Goal: Transaction & Acquisition: Subscribe to service/newsletter

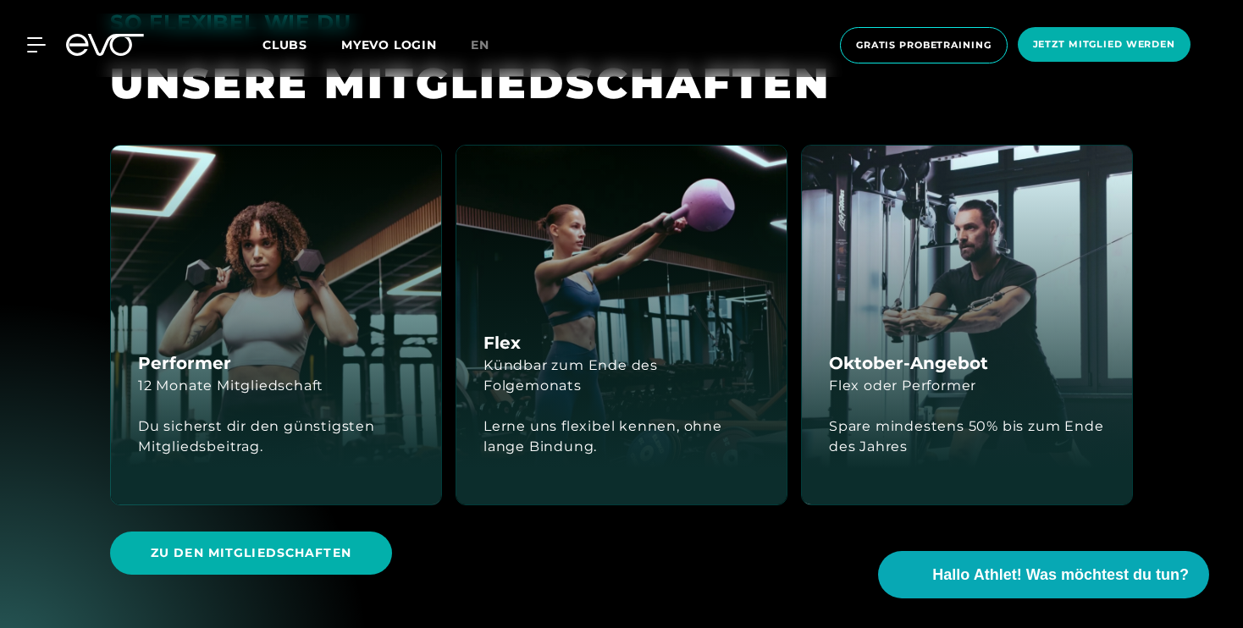
scroll to position [3723, 0]
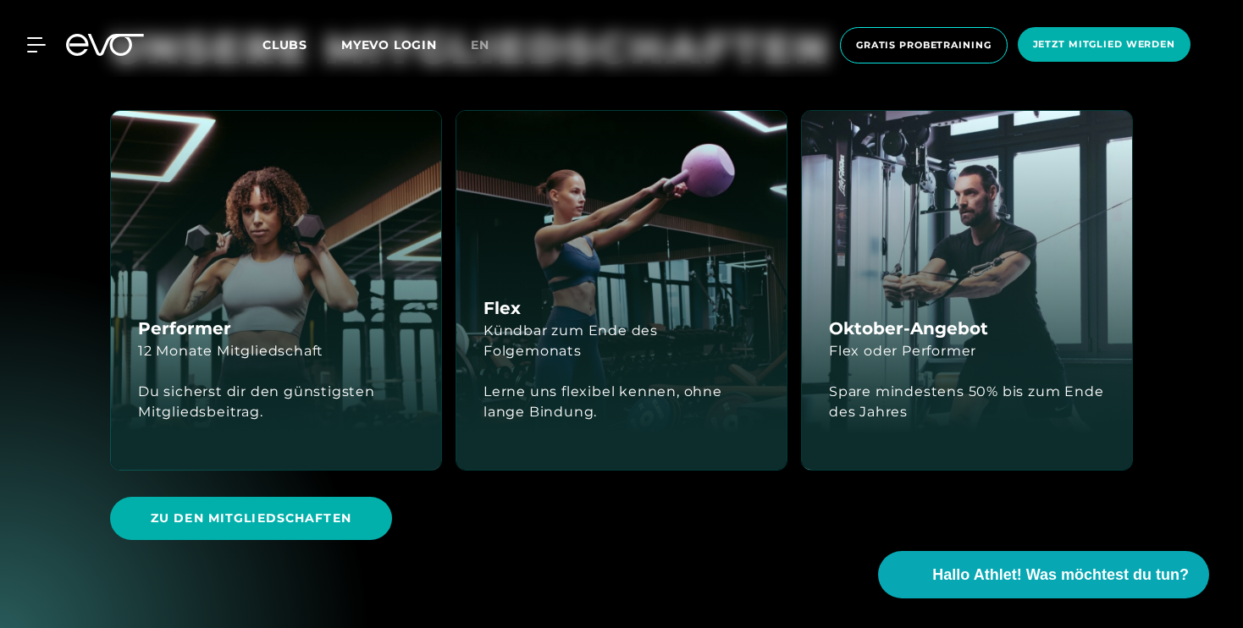
click at [956, 382] on div "Spare mindestens 50% bis zum Ende des Jahres" at bounding box center [967, 402] width 276 height 41
click at [953, 246] on div "Oktober-Angebot Flex oder Performer Spare mindestens 50% bis zum Ende des Jahres" at bounding box center [967, 290] width 330 height 359
click at [285, 510] on span "Zu den Mitgliedschaften" at bounding box center [251, 519] width 201 height 18
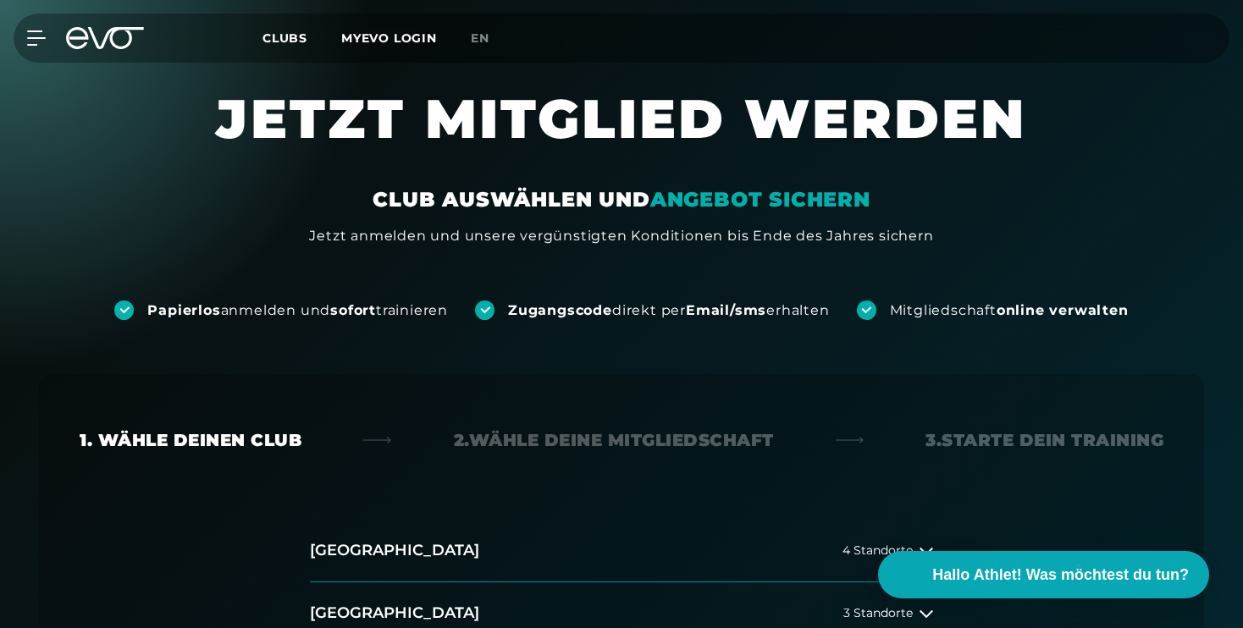
scroll to position [295, 0]
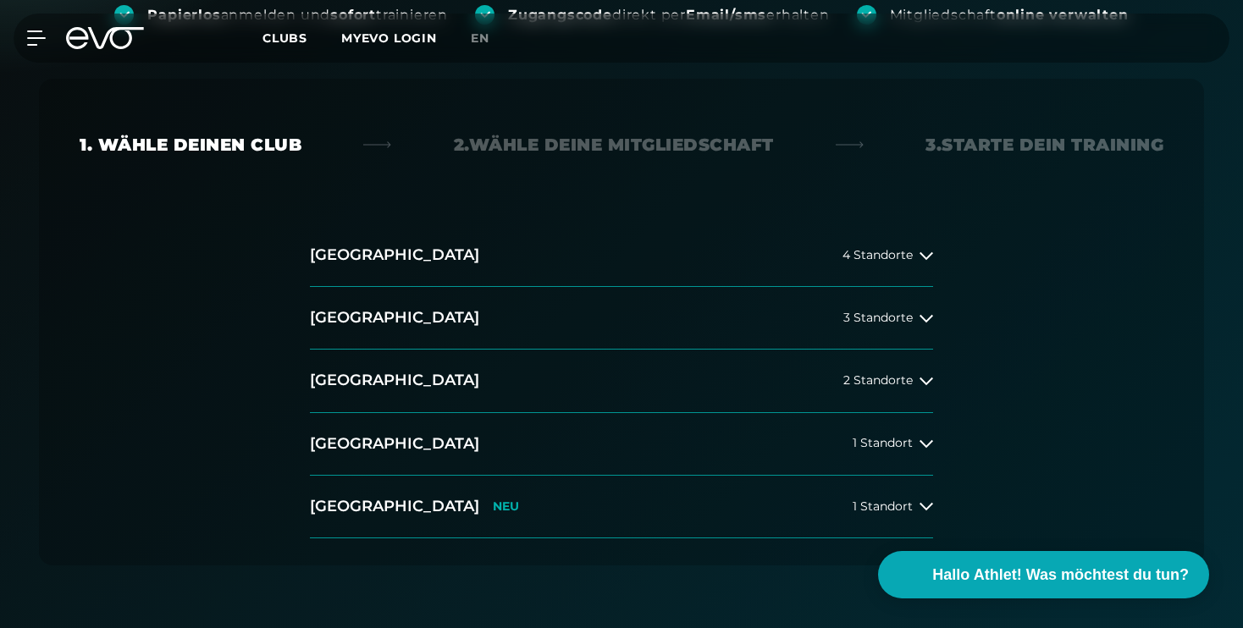
click at [934, 319] on div "[GEOGRAPHIC_DATA] 4 Standorte [GEOGRAPHIC_DATA] 3 Standorte [GEOGRAPHIC_DATA] 2…" at bounding box center [621, 381] width 650 height 314
click at [923, 318] on icon at bounding box center [926, 319] width 14 height 8
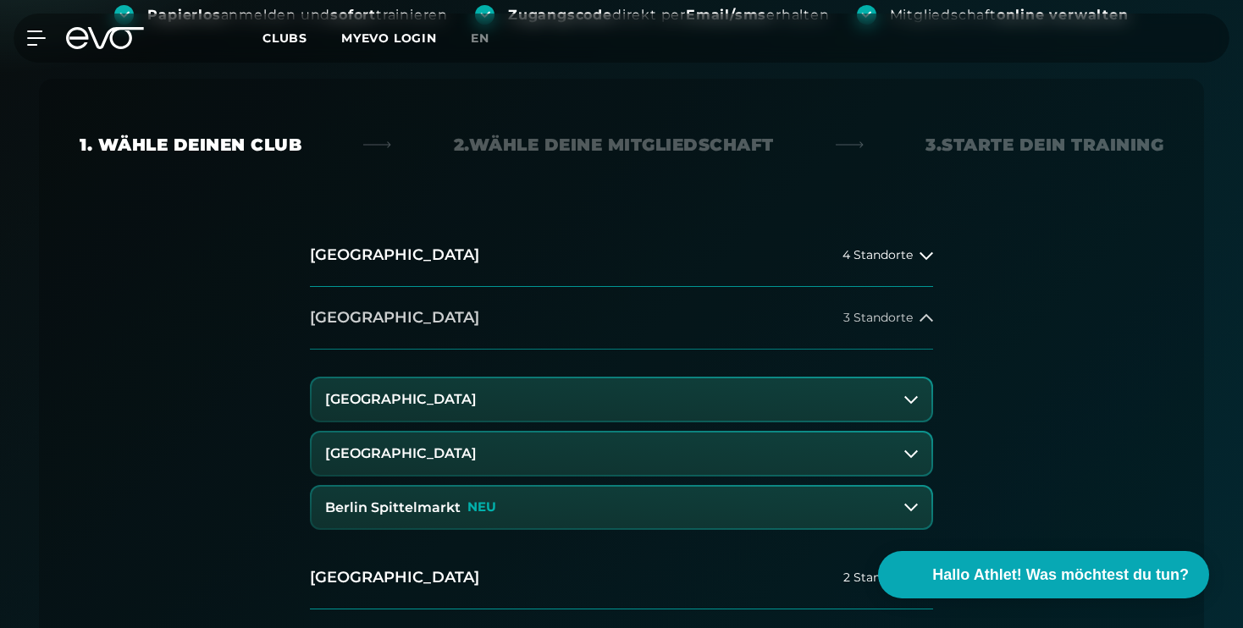
scroll to position [453, 0]
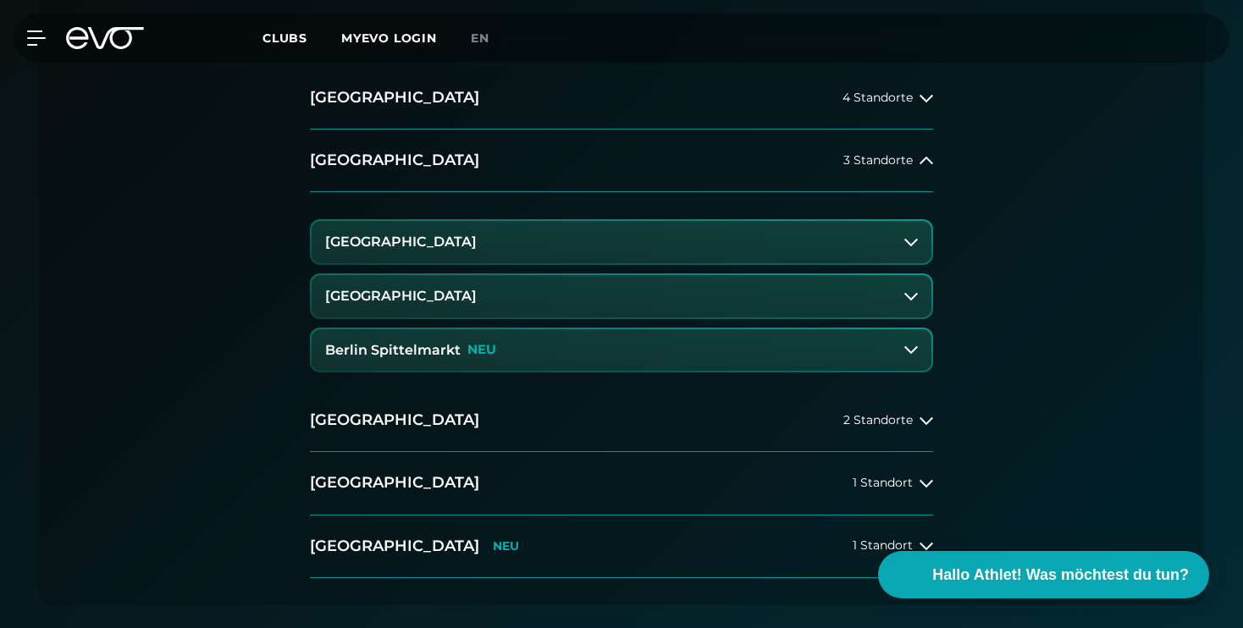
click at [460, 246] on h3 "[GEOGRAPHIC_DATA]" at bounding box center [401, 241] width 152 height 15
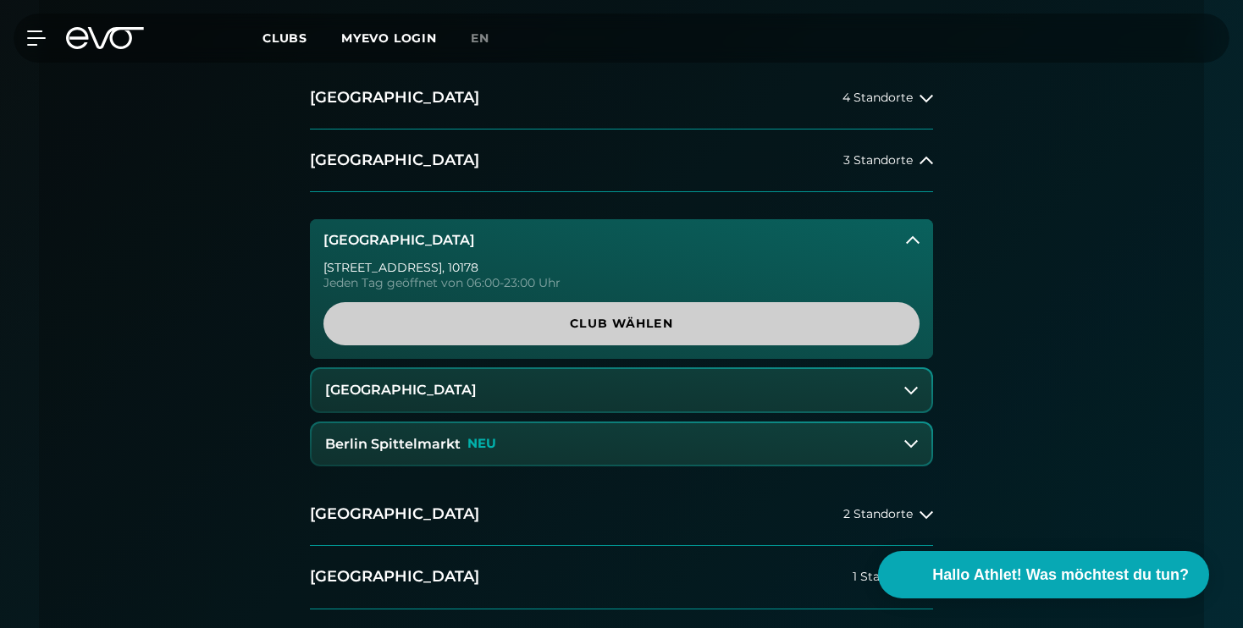
click at [664, 323] on span "Club wählen" at bounding box center [621, 324] width 515 height 18
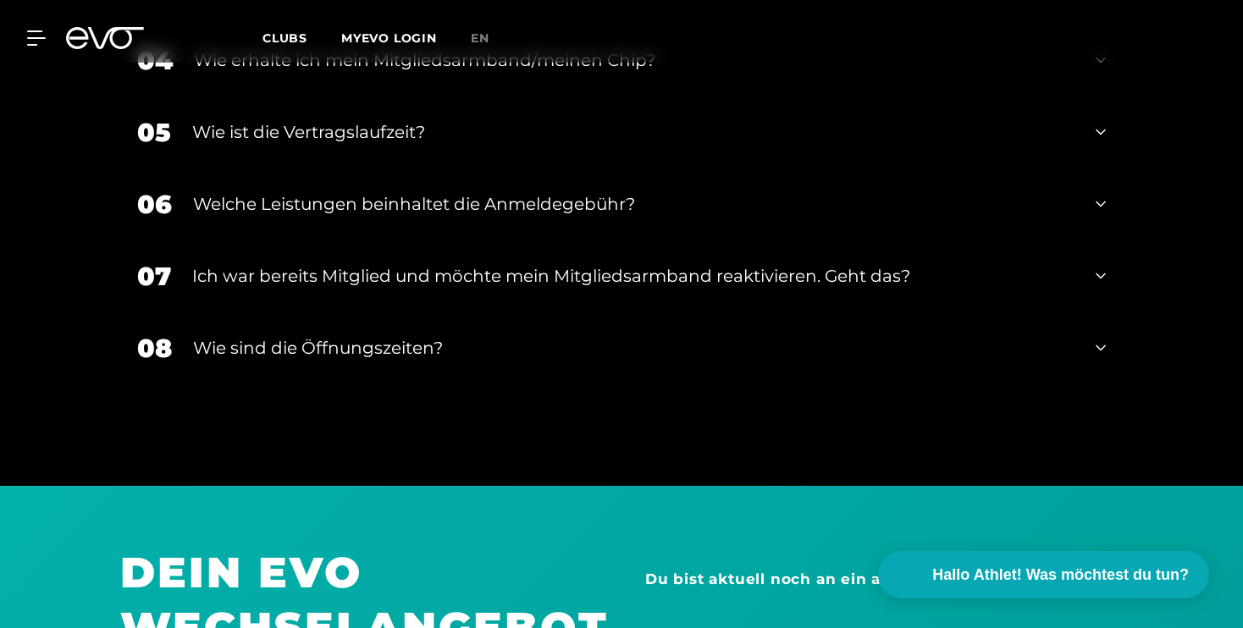
scroll to position [3659, 0]
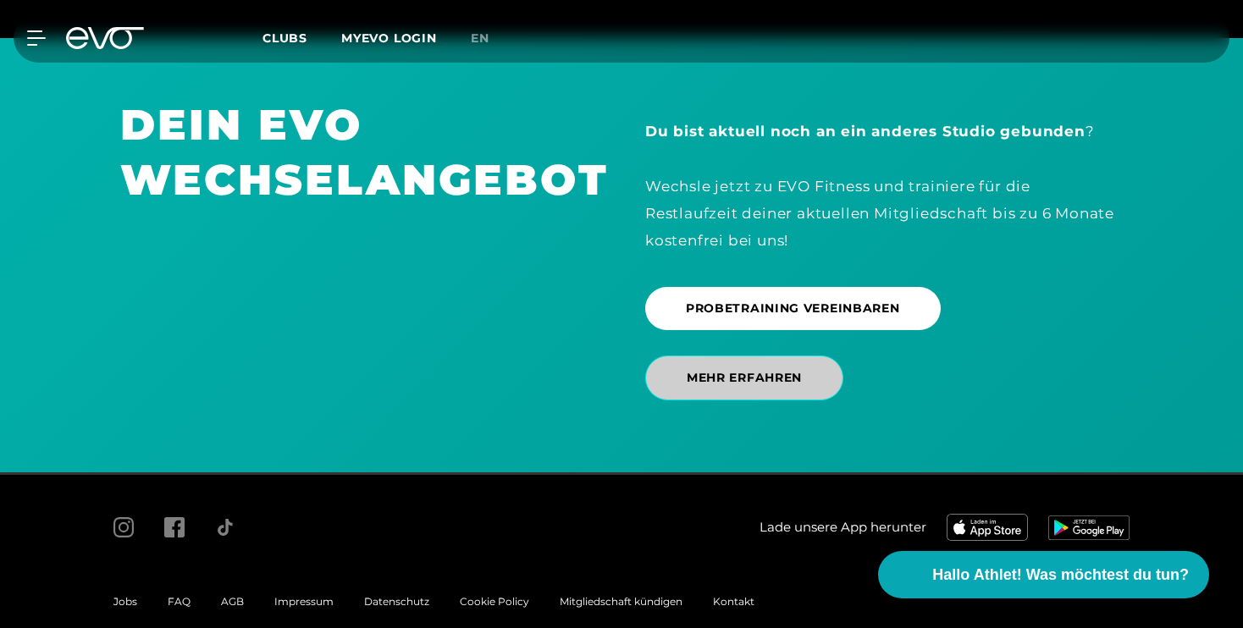
click at [808, 356] on span "MEHR ERFAHREN" at bounding box center [744, 378] width 198 height 45
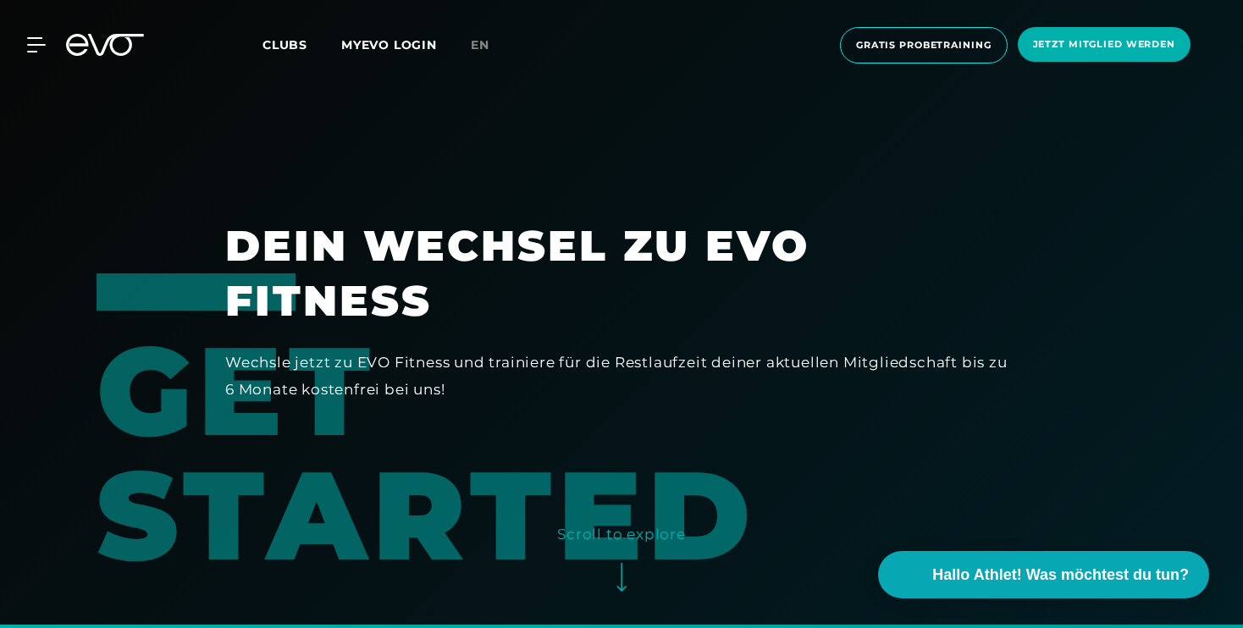
scroll to position [1174, 0]
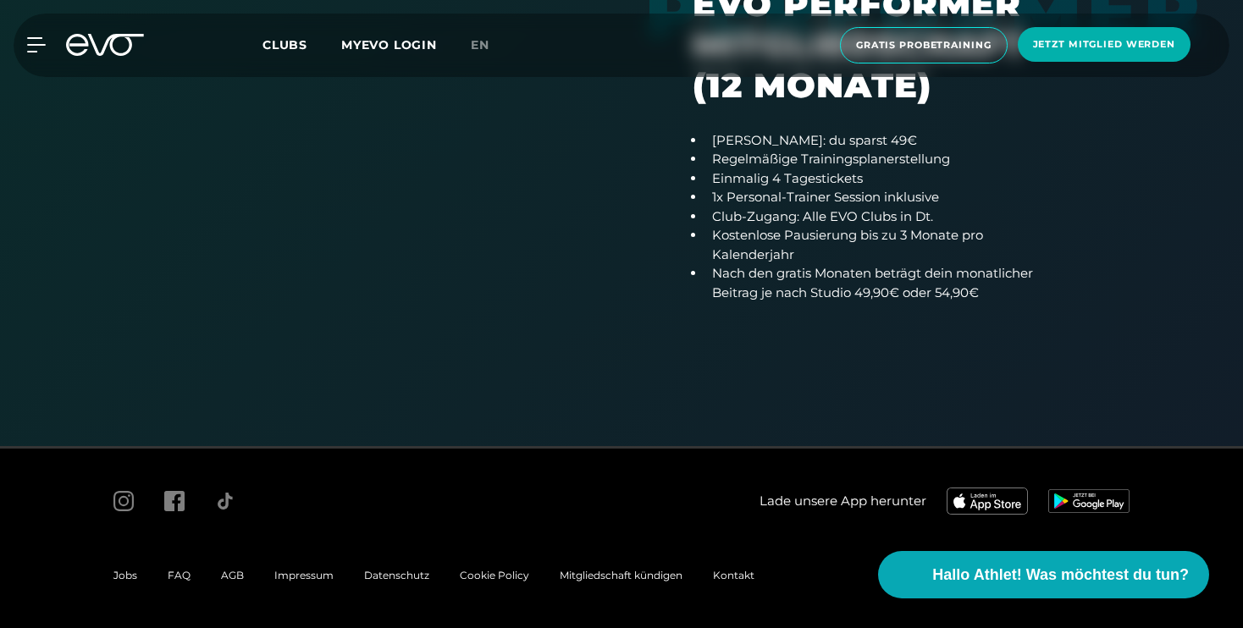
click at [176, 572] on span "FAQ" at bounding box center [179, 575] width 23 height 13
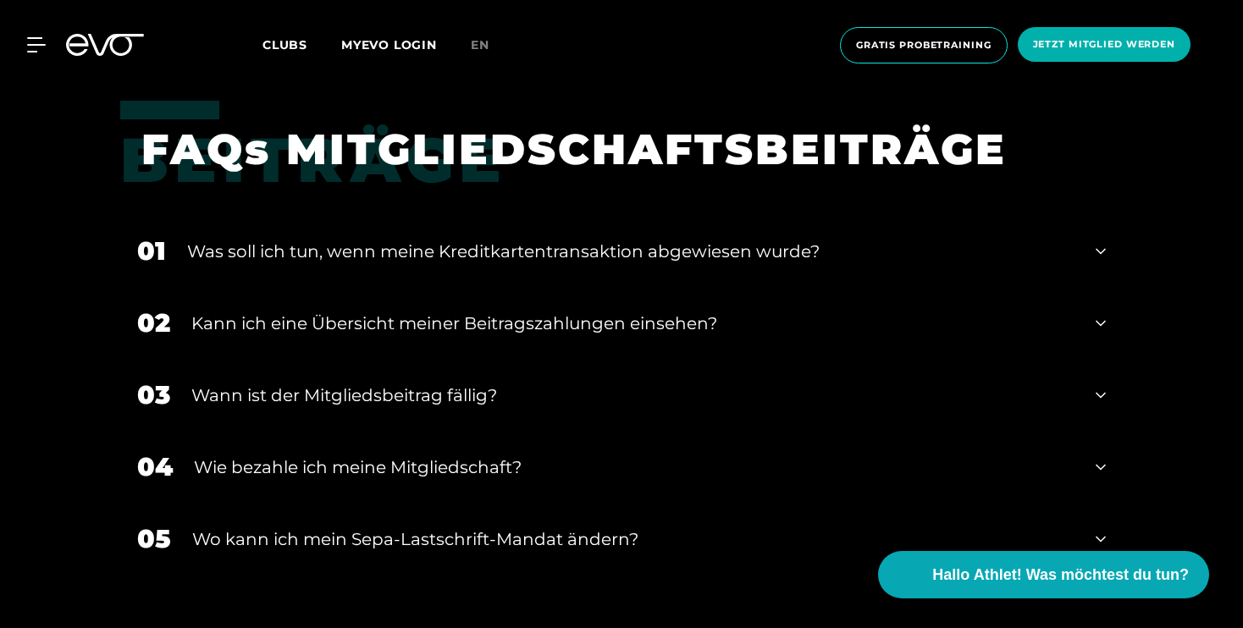
scroll to position [1937, 0]
